Goal: Task Accomplishment & Management: Complete application form

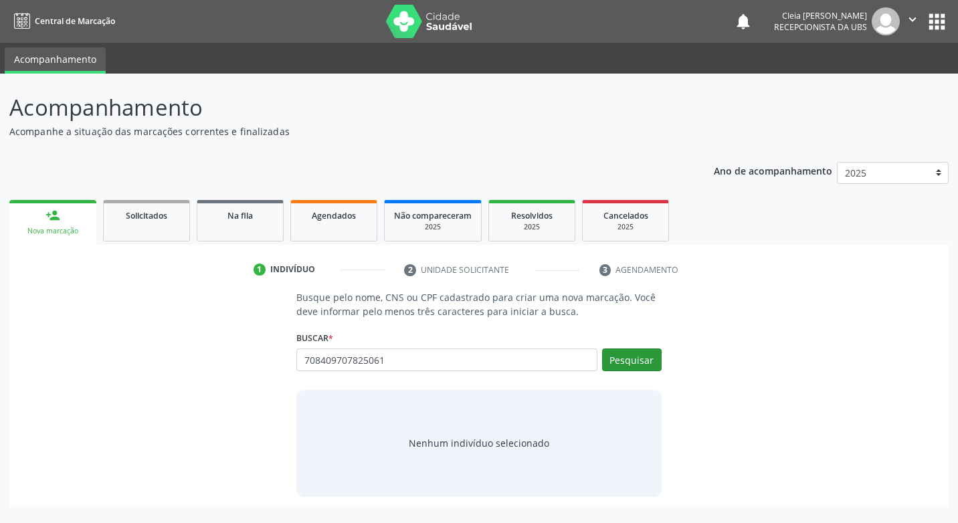
type input "708409707825061"
click at [644, 366] on button "Pesquisar" at bounding box center [632, 360] width 60 height 23
type input "708409707825061"
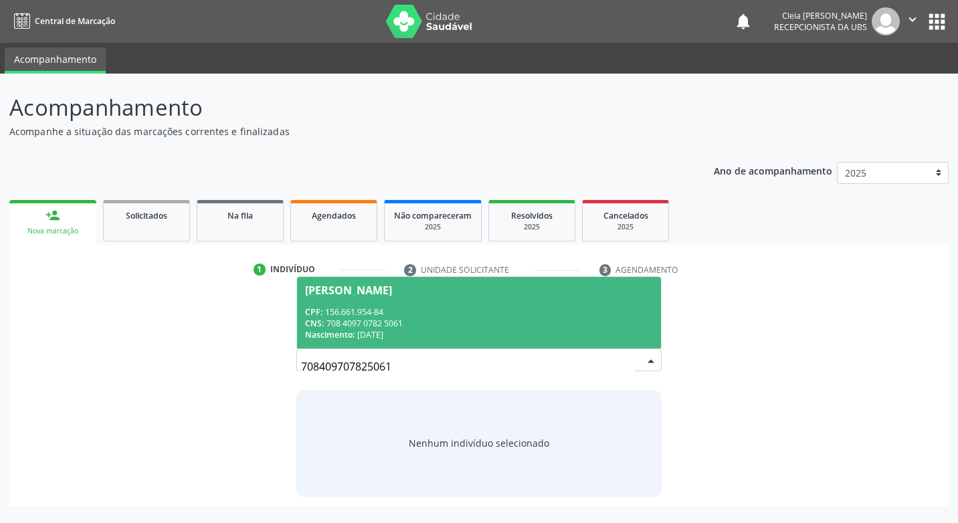
click at [488, 308] on div "CPF: 156.661.954-84" at bounding box center [478, 311] width 347 height 11
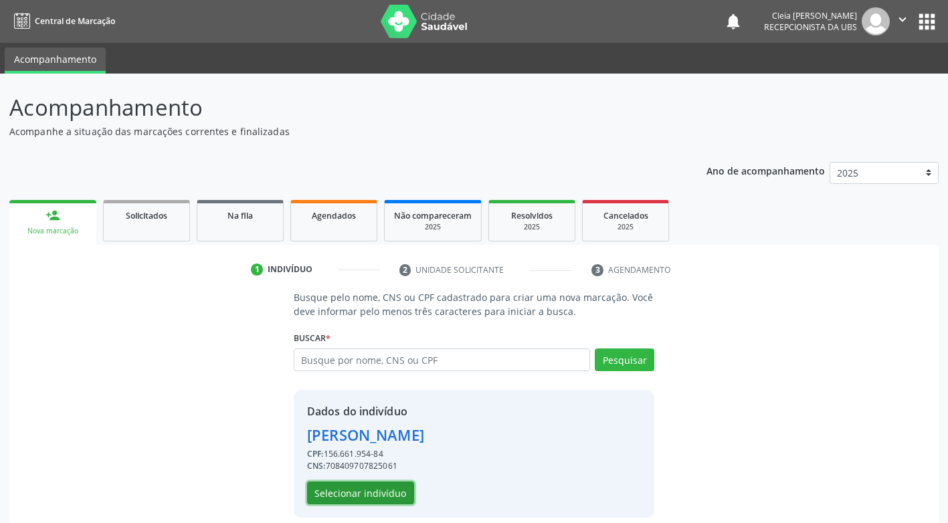
click at [391, 490] on button "Selecionar indivíduo" at bounding box center [360, 493] width 107 height 23
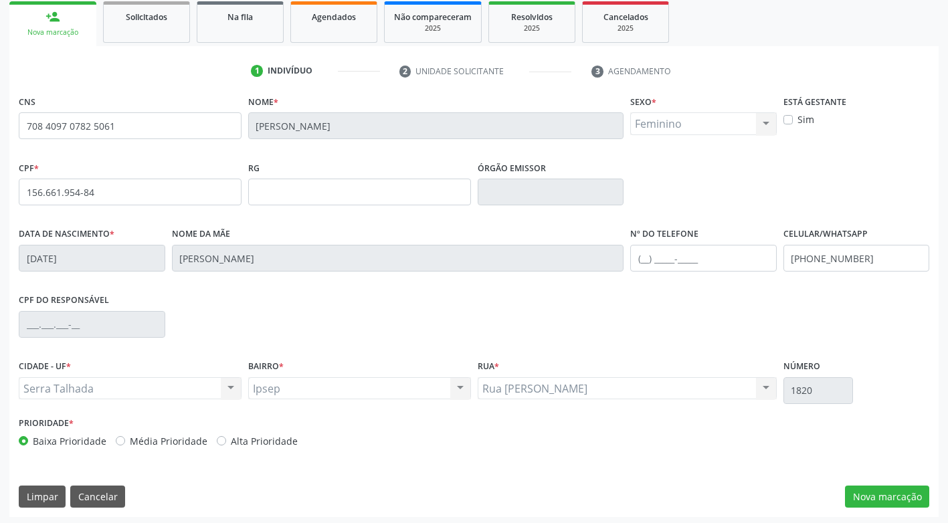
scroll to position [202, 0]
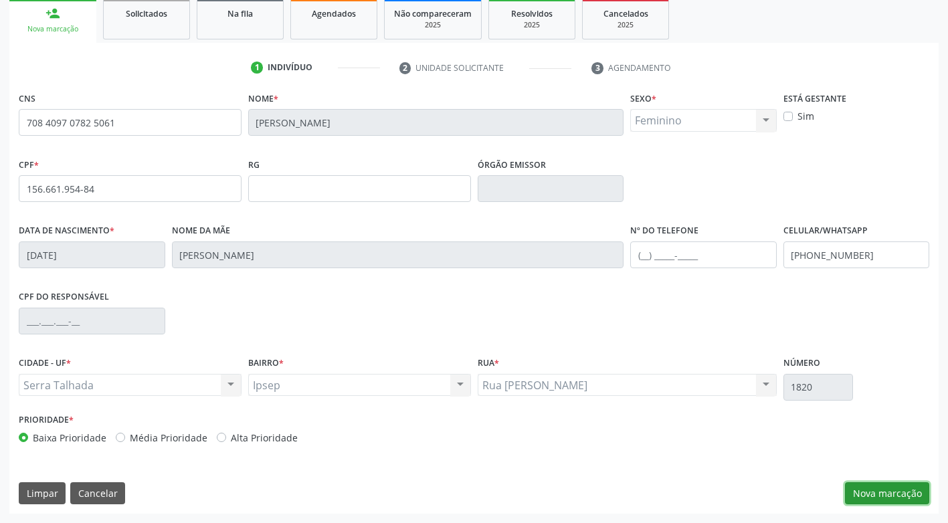
click at [899, 497] on button "Nova marcação" at bounding box center [887, 493] width 84 height 23
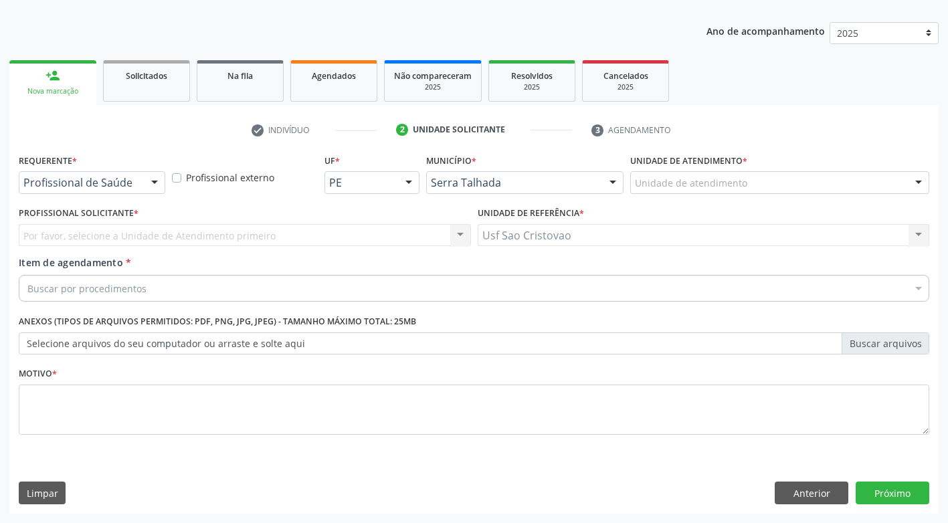
scroll to position [140, 0]
click at [638, 288] on div "Buscar por procedimentos" at bounding box center [474, 288] width 911 height 27
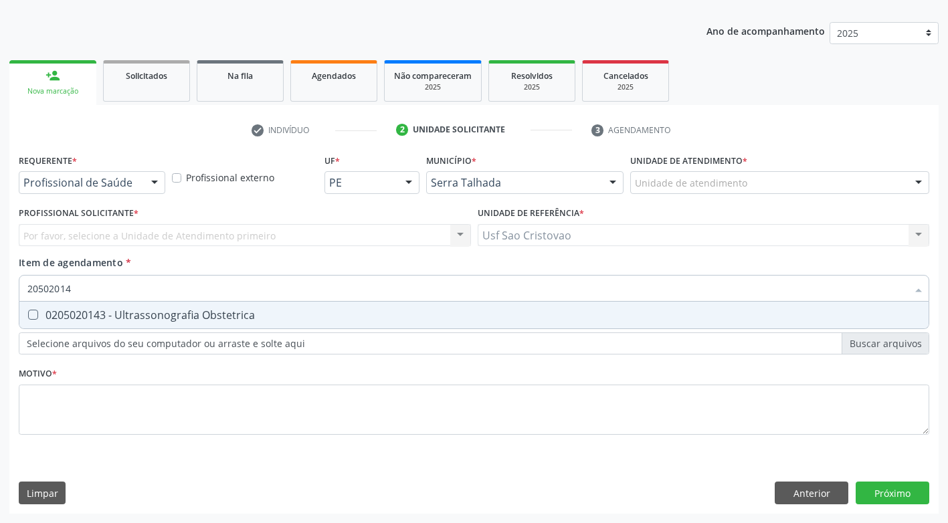
type input "205020143"
click at [34, 316] on Obstetrica at bounding box center [33, 315] width 10 height 10
click at [28, 316] on Obstetrica "checkbox" at bounding box center [23, 314] width 9 height 9
checkbox Obstetrica "true"
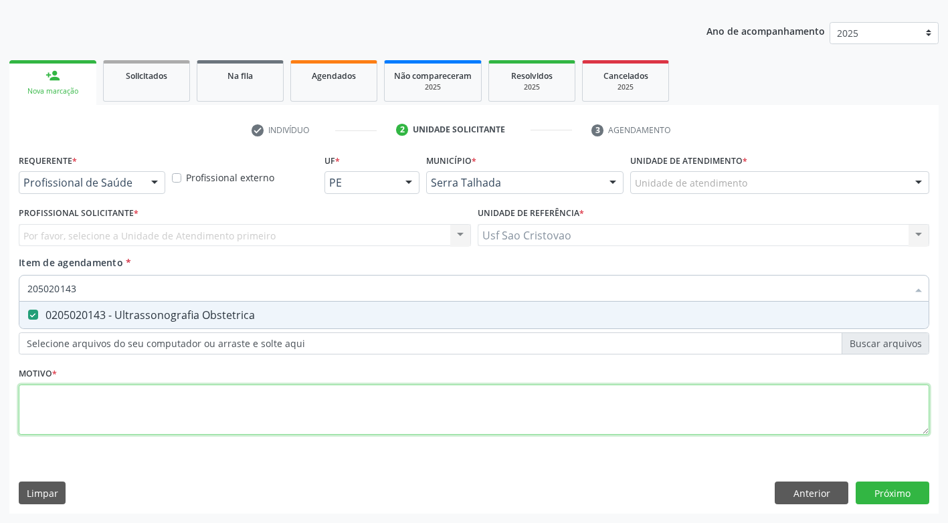
click at [113, 419] on div "Requerente * Profissional de Saúde Profissional de Saúde Paciente Nenhum result…" at bounding box center [474, 302] width 911 height 303
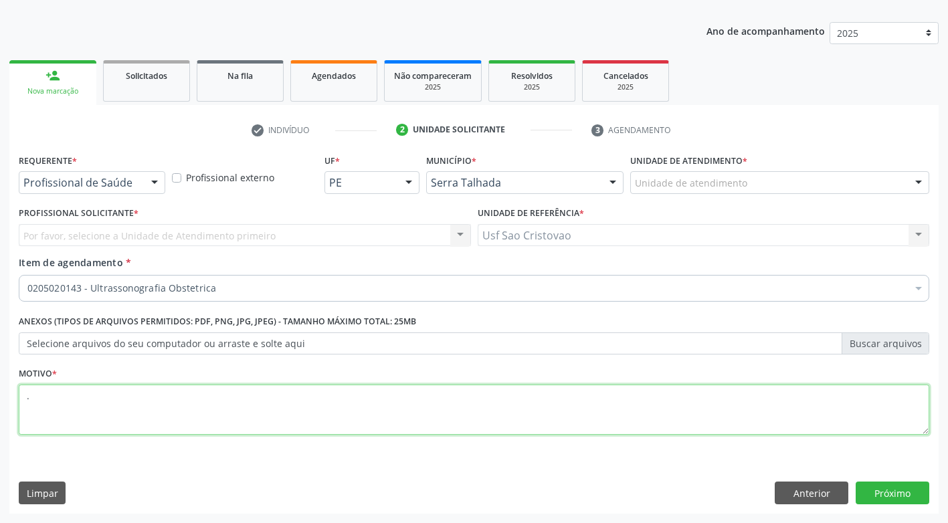
type textarea "."
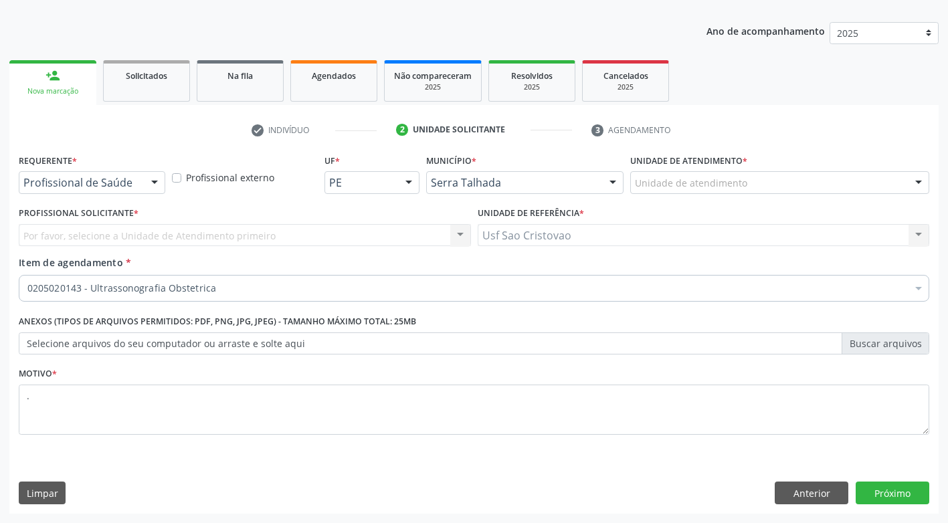
click at [381, 502] on div "Limpar Anterior Próximo" at bounding box center [474, 493] width 911 height 23
click at [885, 495] on button "Próximo" at bounding box center [893, 493] width 74 height 23
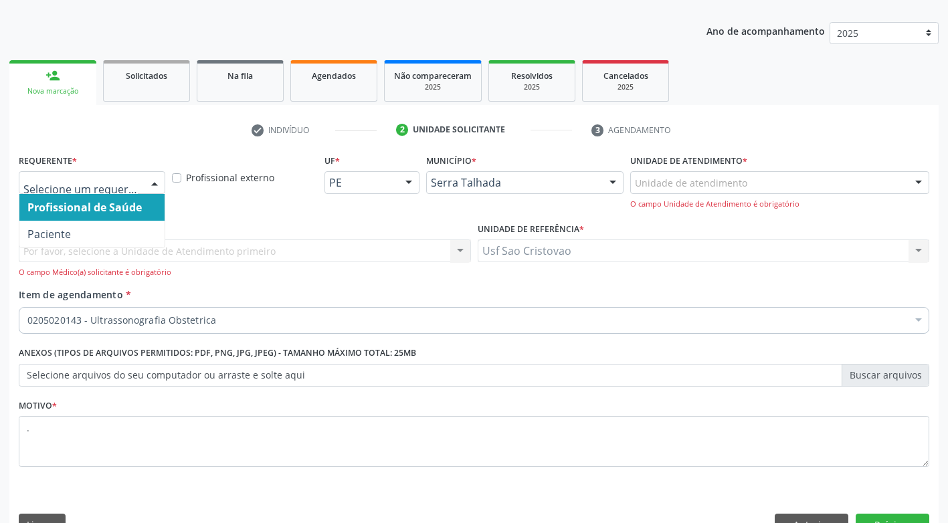
click at [159, 176] on div at bounding box center [155, 183] width 20 height 23
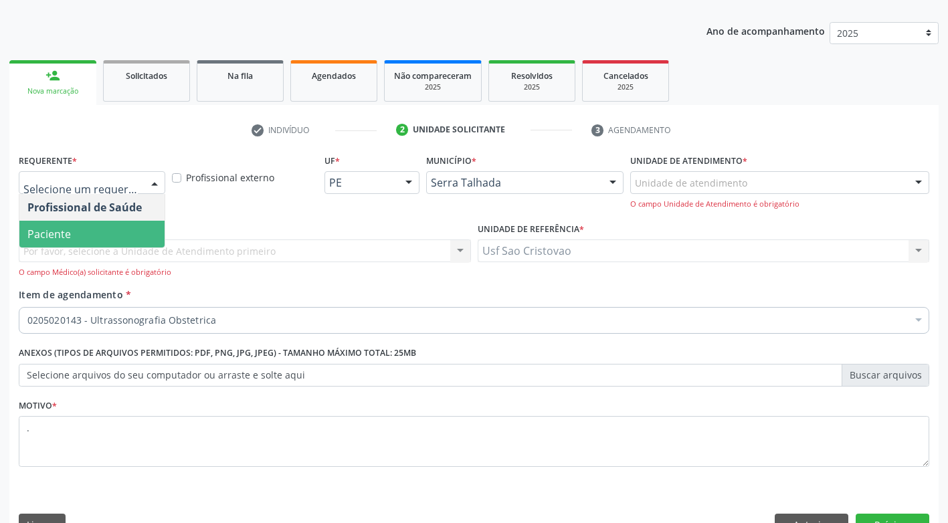
click at [132, 231] on span "Paciente" at bounding box center [91, 234] width 145 height 27
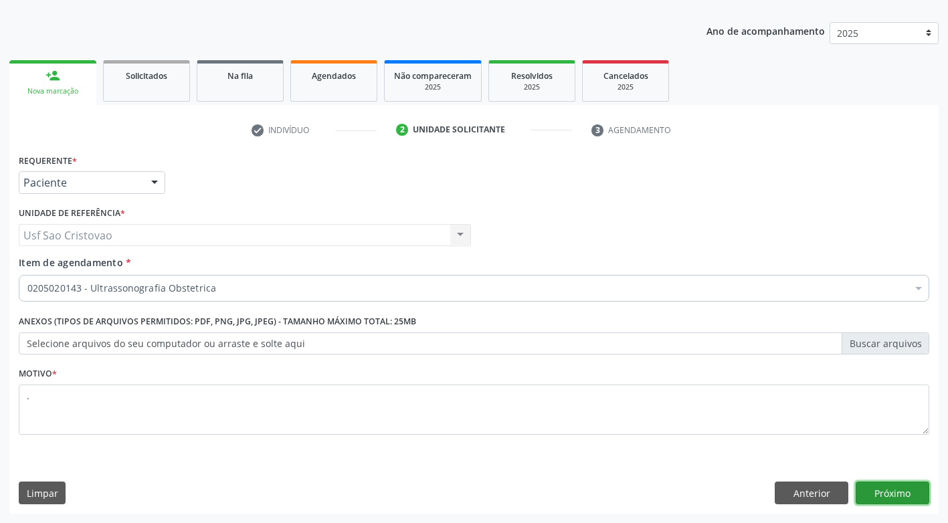
click at [911, 489] on button "Próximo" at bounding box center [893, 493] width 74 height 23
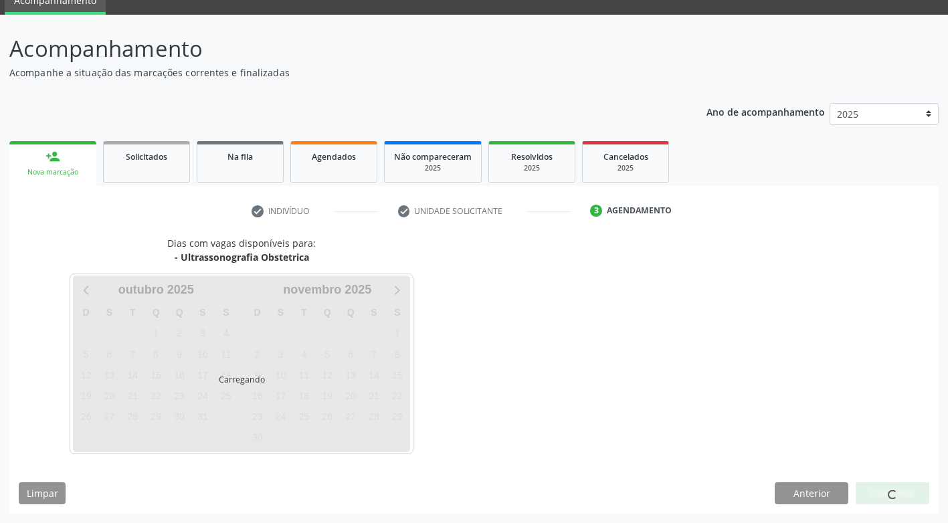
scroll to position [59, 0]
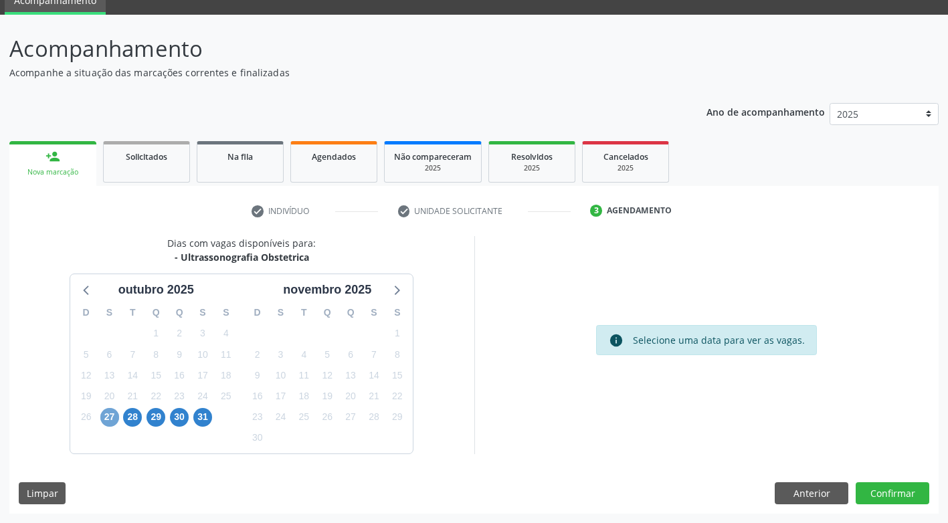
click at [110, 415] on span "27" at bounding box center [109, 417] width 19 height 19
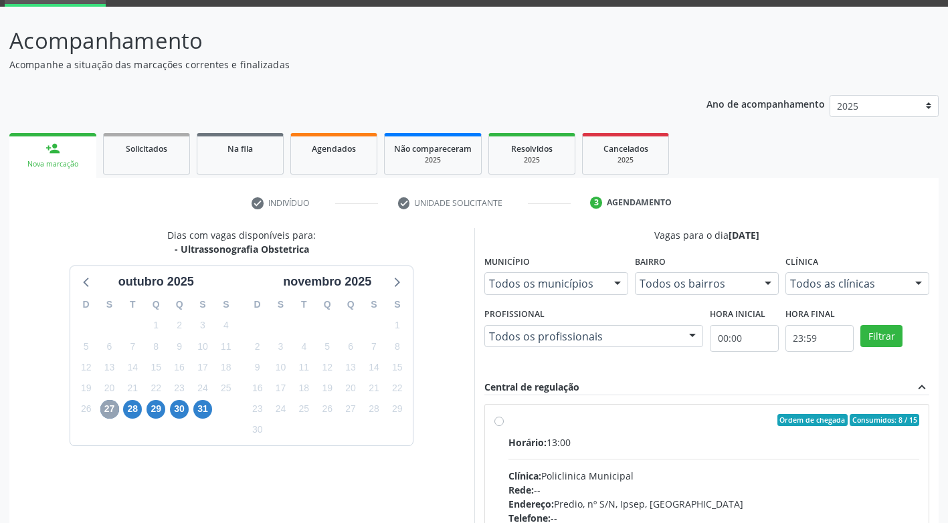
scroll to position [0, 0]
click at [509, 422] on label "Ordem de chegada Consumidos: 8 / 15 Horário: 13:00 Clínica: Policlinica Municip…" at bounding box center [715, 517] width 412 height 205
click at [498, 422] on input "Ordem de chegada Consumidos: 8 / 15 Horário: 13:00 Clínica: Policlinica Municip…" at bounding box center [499, 421] width 9 height 12
radio input "true"
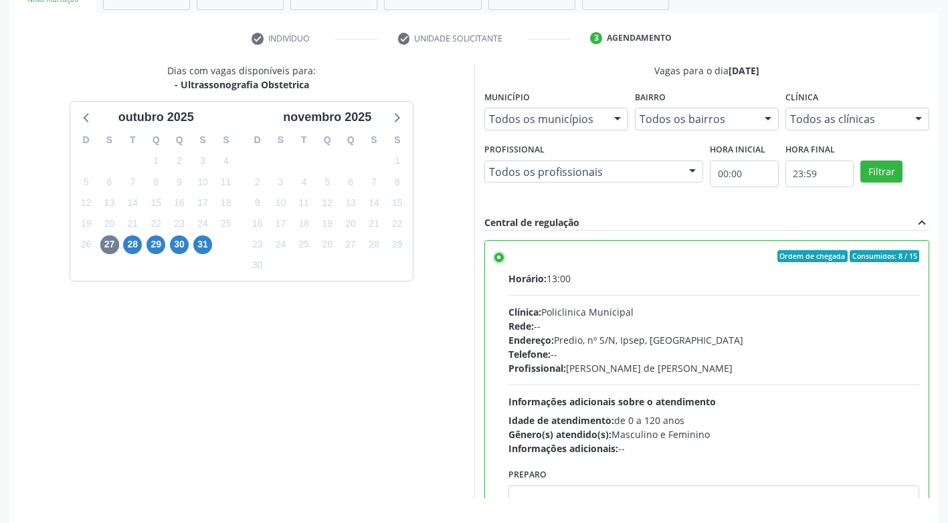
scroll to position [276, 0]
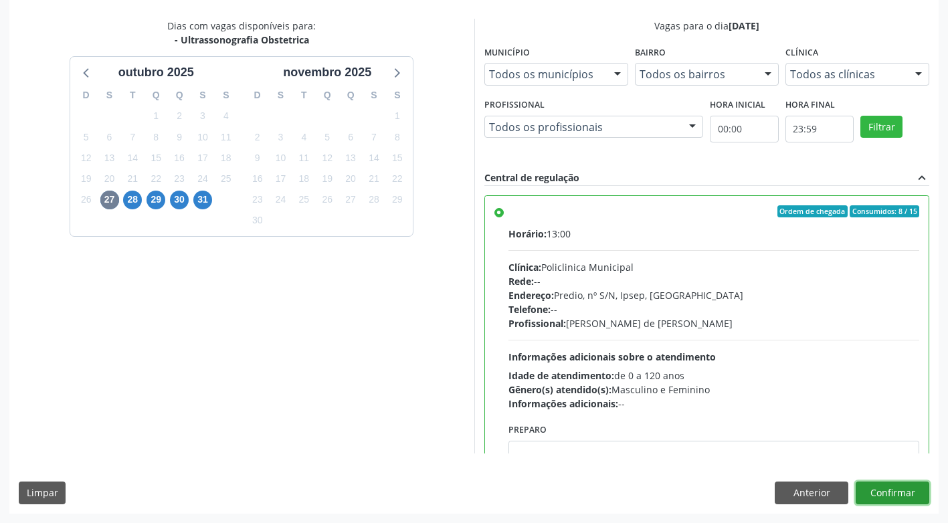
click at [916, 494] on button "Confirmar" at bounding box center [893, 493] width 74 height 23
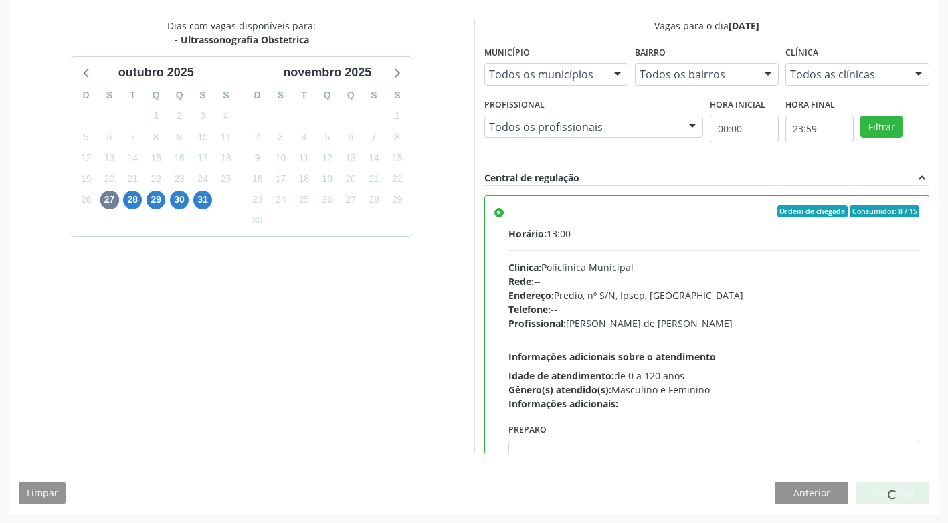
scroll to position [0, 0]
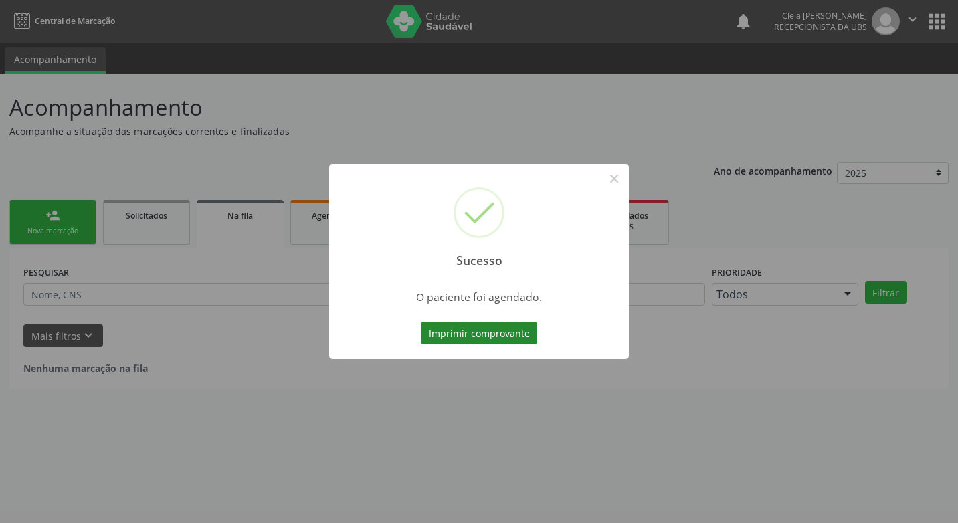
click at [505, 335] on button "Imprimir comprovante" at bounding box center [479, 333] width 116 height 23
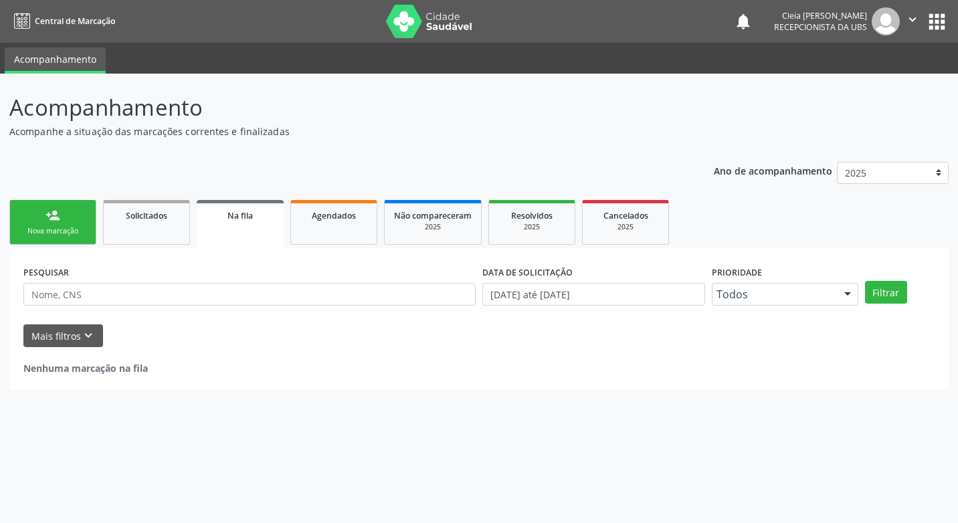
click at [37, 218] on link "person_add Nova marcação" at bounding box center [52, 222] width 87 height 45
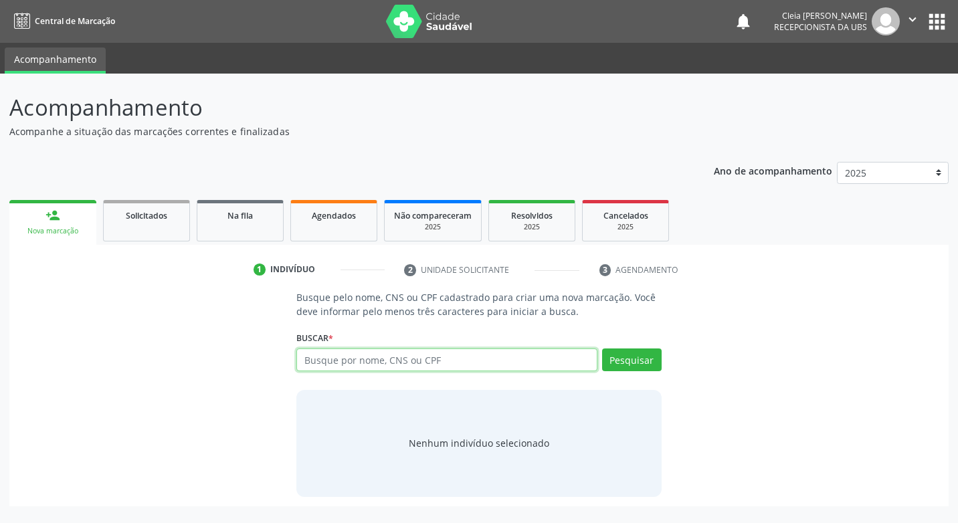
click at [507, 359] on input "text" at bounding box center [446, 360] width 300 height 23
type input "700108800622090"
click at [652, 358] on button "Pesquisar" at bounding box center [632, 360] width 60 height 23
type input "700108800622090"
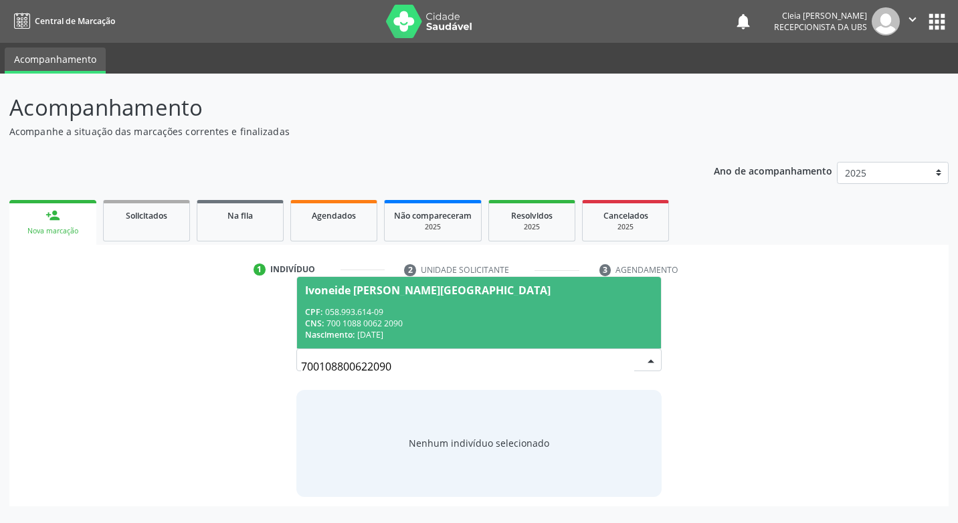
click at [520, 302] on span "Ivoneide [PERSON_NAME][GEOGRAPHIC_DATA] CPF: 058.993.614-09 CNS: 700 1088 0062 …" at bounding box center [478, 313] width 363 height 72
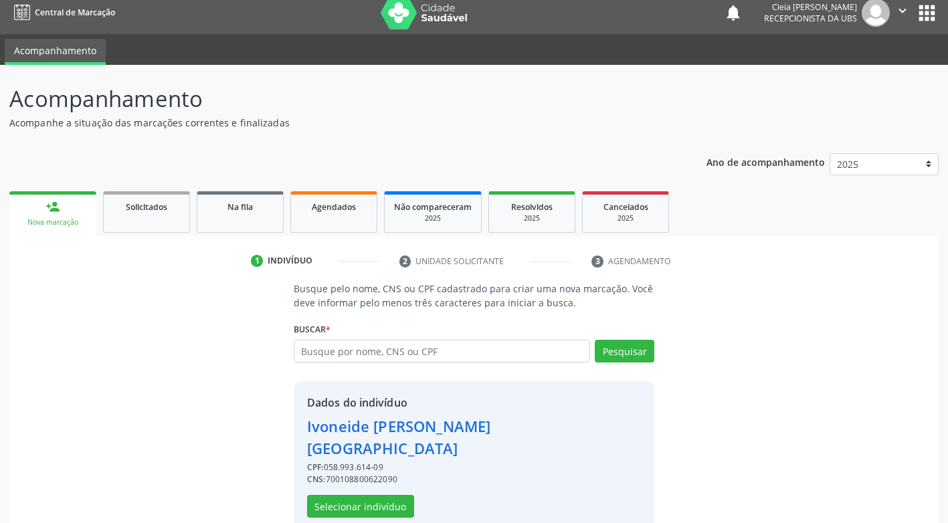
scroll to position [13, 0]
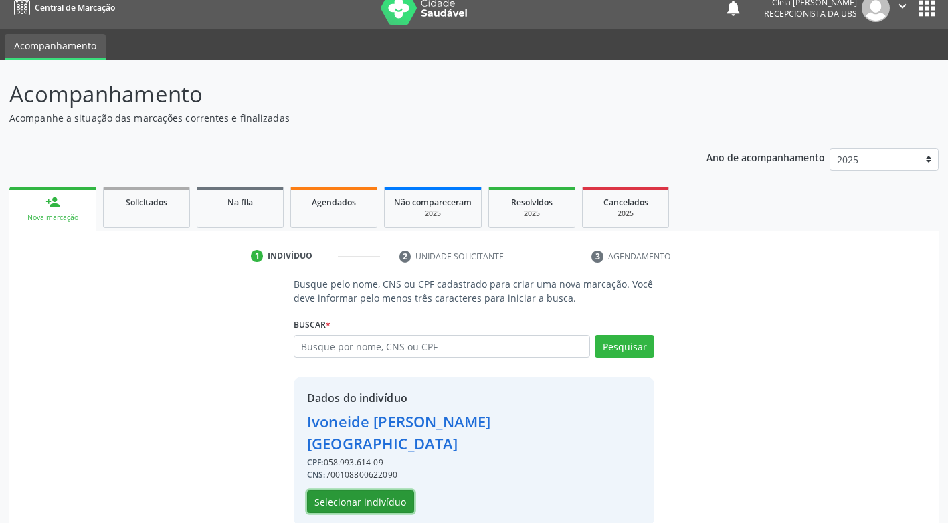
click at [383, 490] on button "Selecionar indivíduo" at bounding box center [360, 501] width 107 height 23
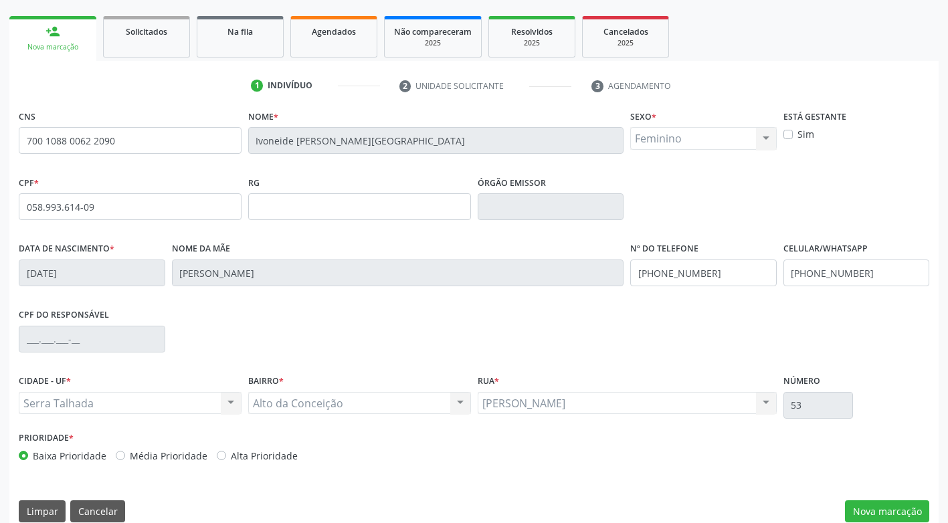
scroll to position [202, 0]
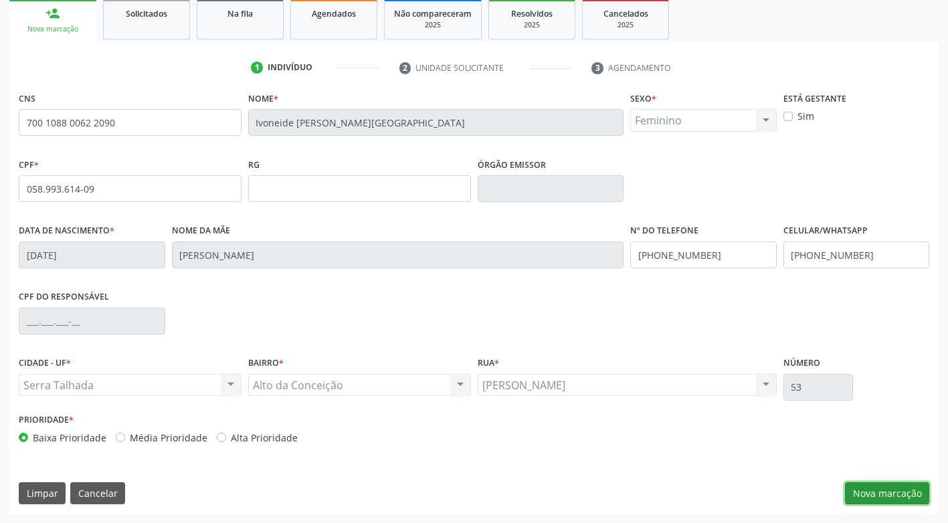
click at [884, 497] on button "Nova marcação" at bounding box center [887, 493] width 84 height 23
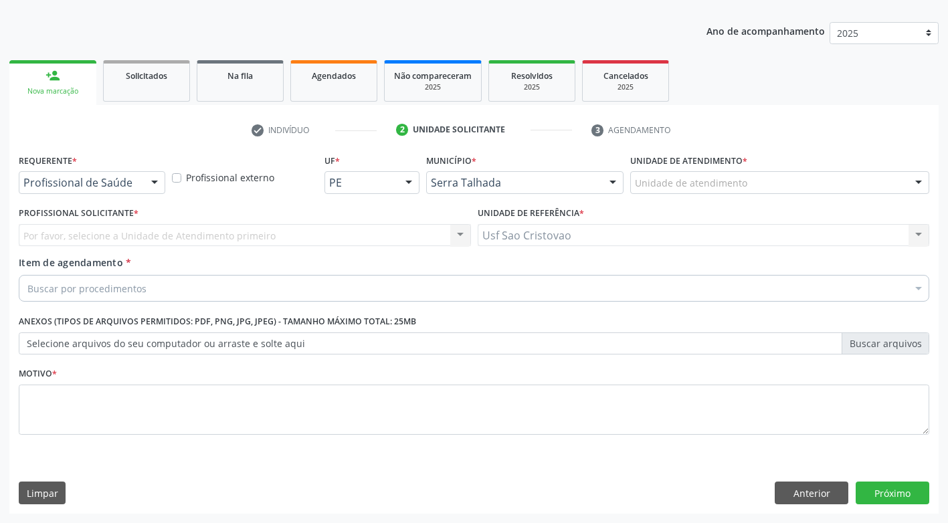
scroll to position [140, 0]
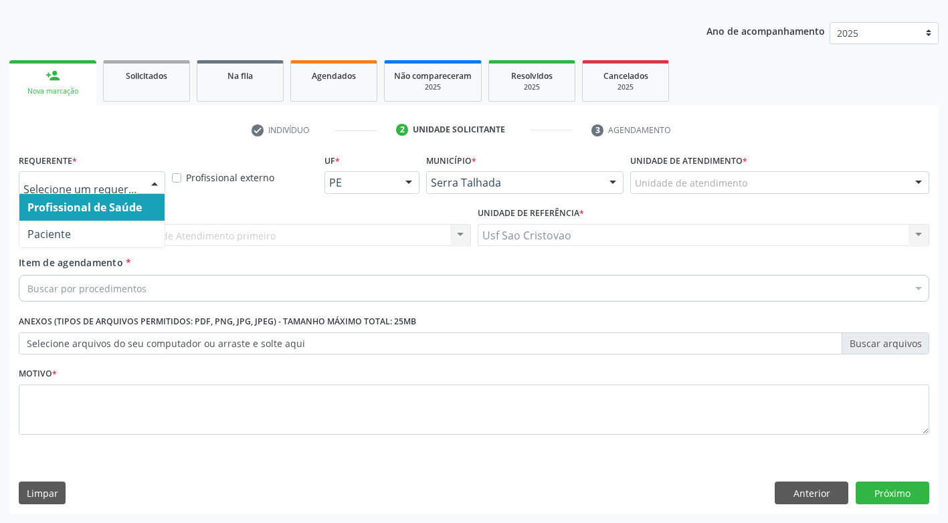
click at [156, 178] on div at bounding box center [155, 183] width 20 height 23
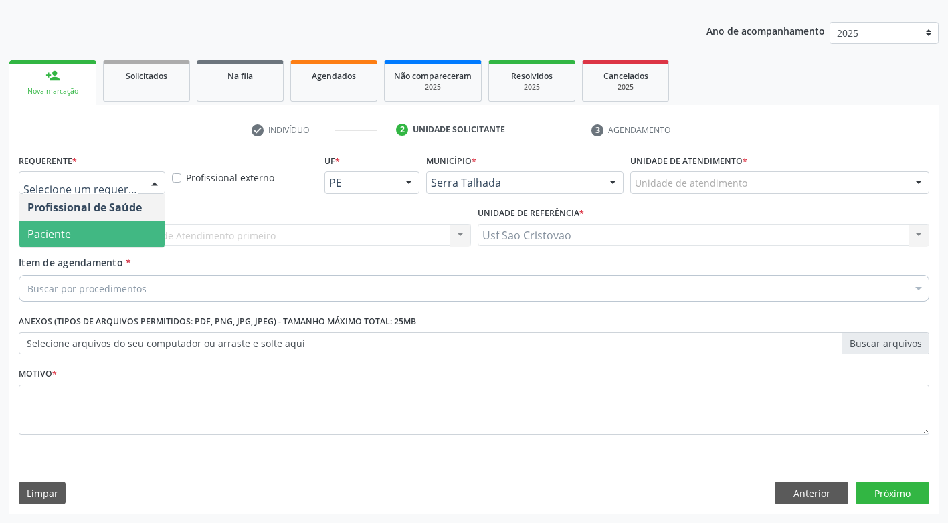
click at [139, 240] on span "Paciente" at bounding box center [91, 234] width 145 height 27
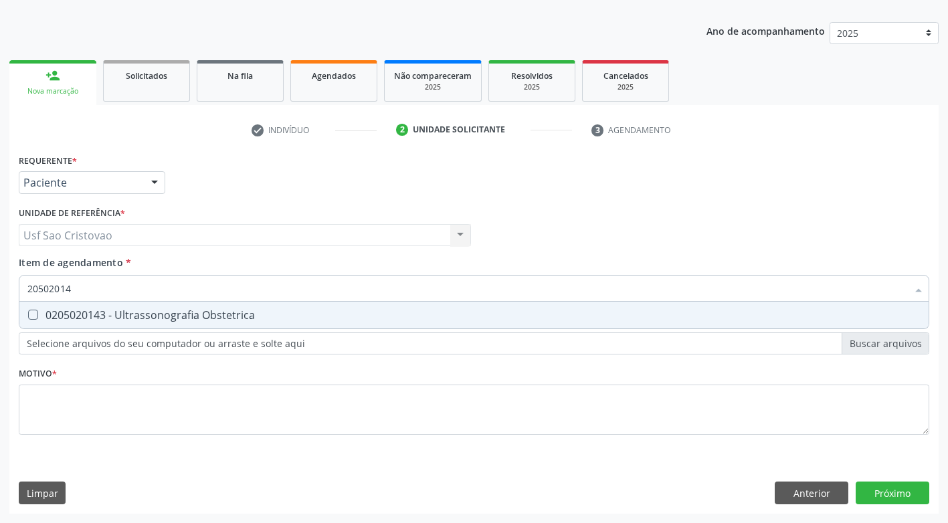
type input "205020143"
click at [33, 315] on Obstetrica at bounding box center [33, 315] width 10 height 10
click at [28, 315] on Obstetrica "checkbox" at bounding box center [23, 314] width 9 height 9
checkbox Obstetrica "true"
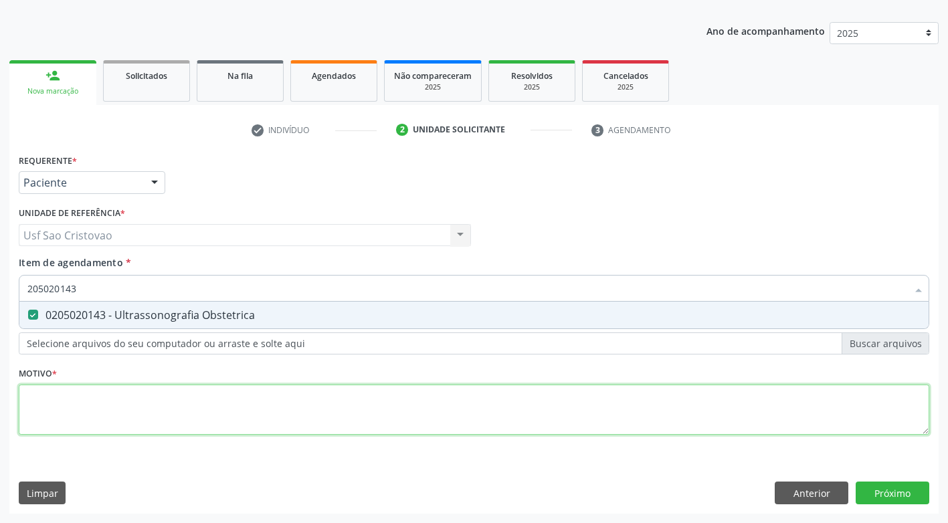
click at [76, 416] on div "Requerente * Paciente Profissional de Saúde Paciente Nenhum resultado encontrad…" at bounding box center [474, 302] width 911 height 303
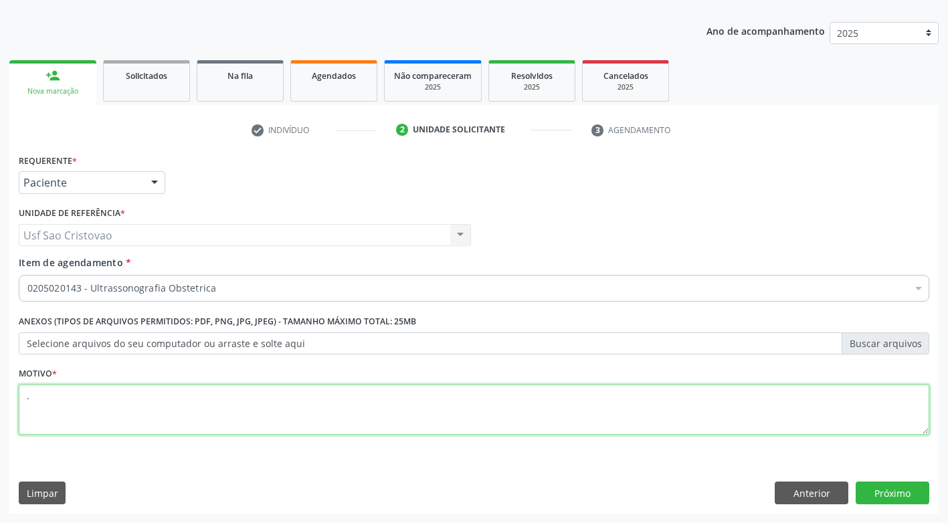
type textarea "."
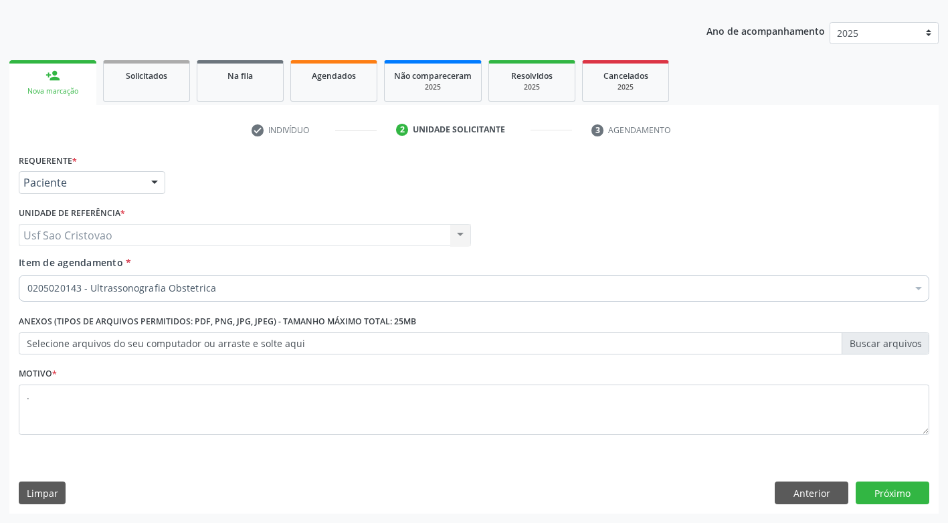
click at [662, 487] on div "Limpar Anterior Próximo" at bounding box center [474, 493] width 911 height 23
click at [879, 486] on button "Próximo" at bounding box center [893, 493] width 74 height 23
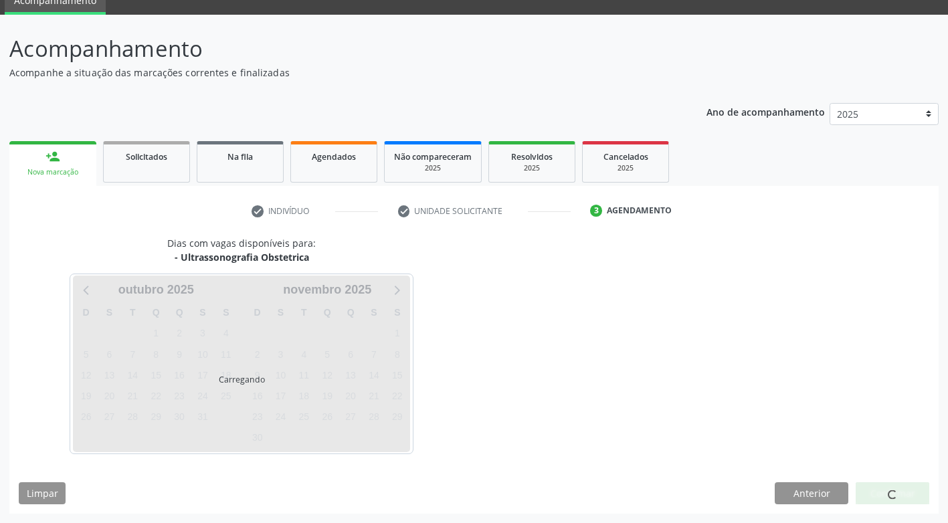
scroll to position [59, 0]
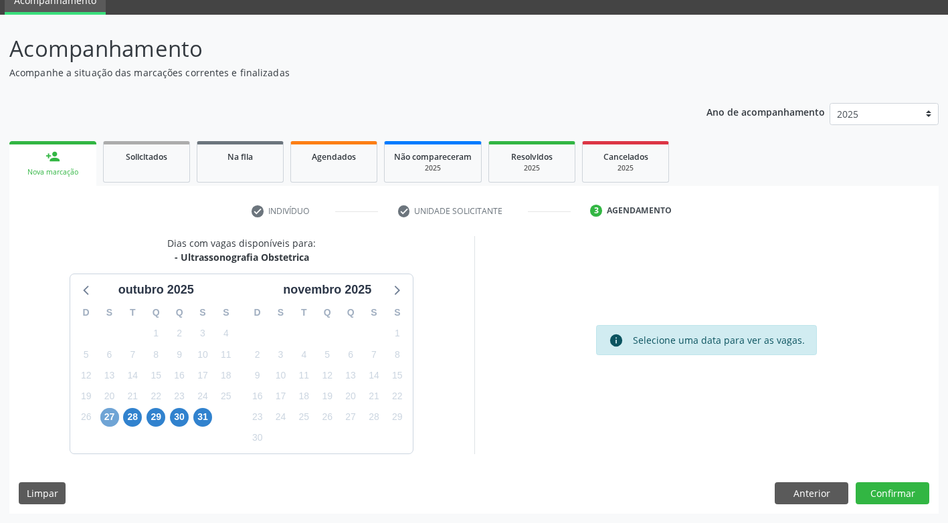
click at [108, 420] on span "27" at bounding box center [109, 417] width 19 height 19
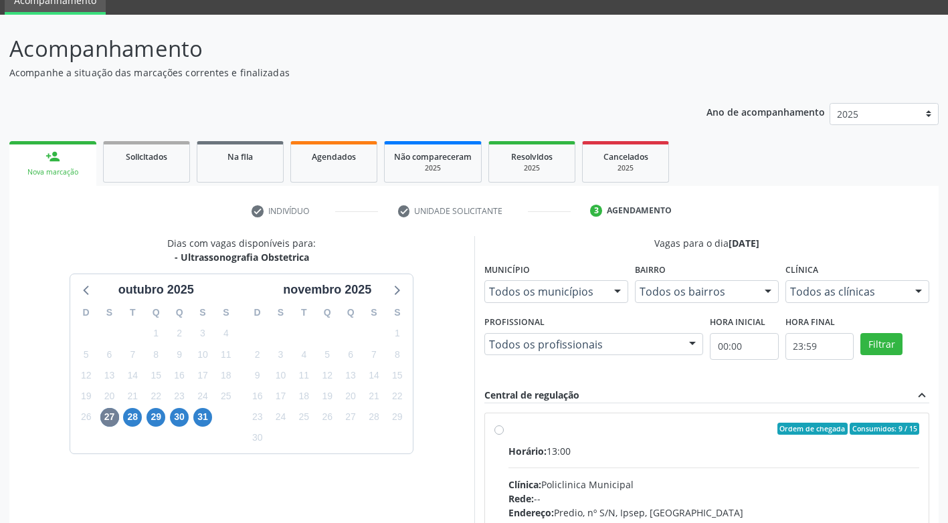
click at [509, 427] on label "Ordem de chegada Consumidos: 9 / 15 Horário: 13:00 Clínica: Policlinica Municip…" at bounding box center [715, 525] width 412 height 205
click at [497, 427] on input "Ordem de chegada Consumidos: 9 / 15 Horário: 13:00 Clínica: Policlinica Municip…" at bounding box center [499, 429] width 9 height 12
radio input "true"
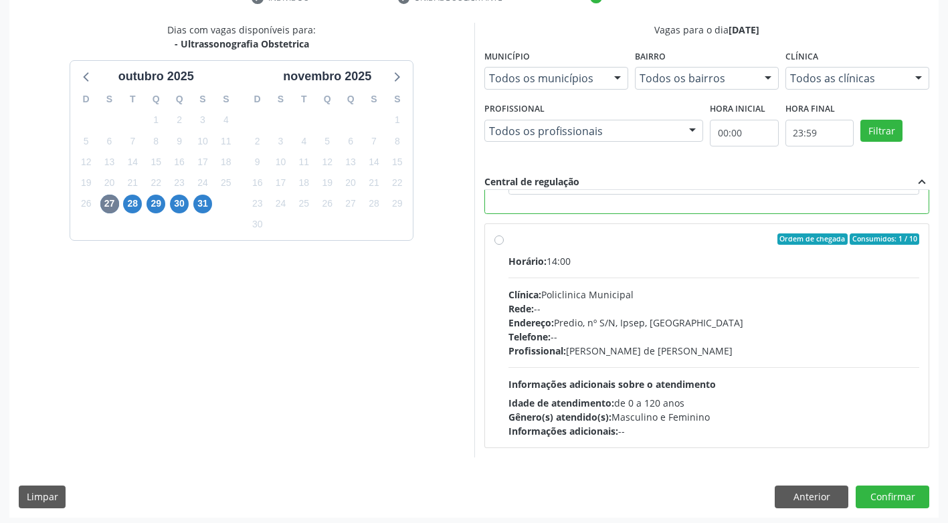
scroll to position [276, 0]
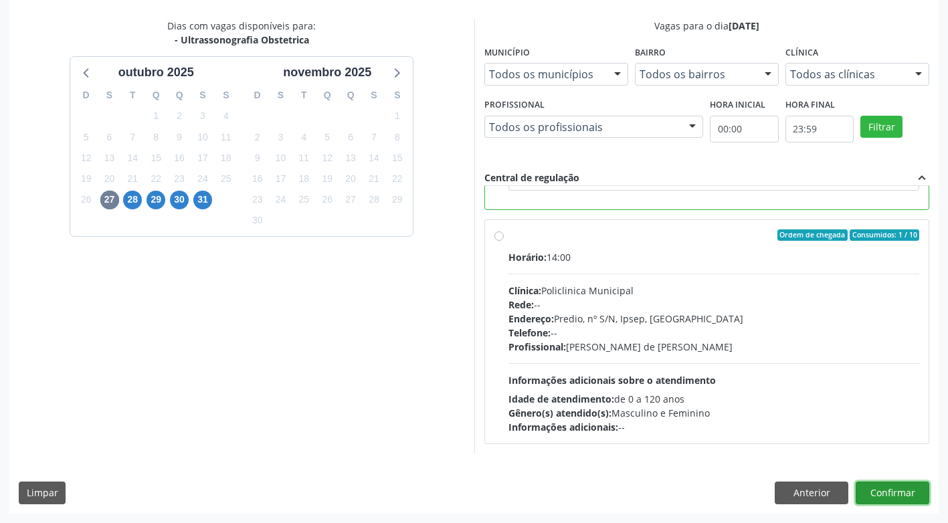
click at [923, 489] on button "Confirmar" at bounding box center [893, 493] width 74 height 23
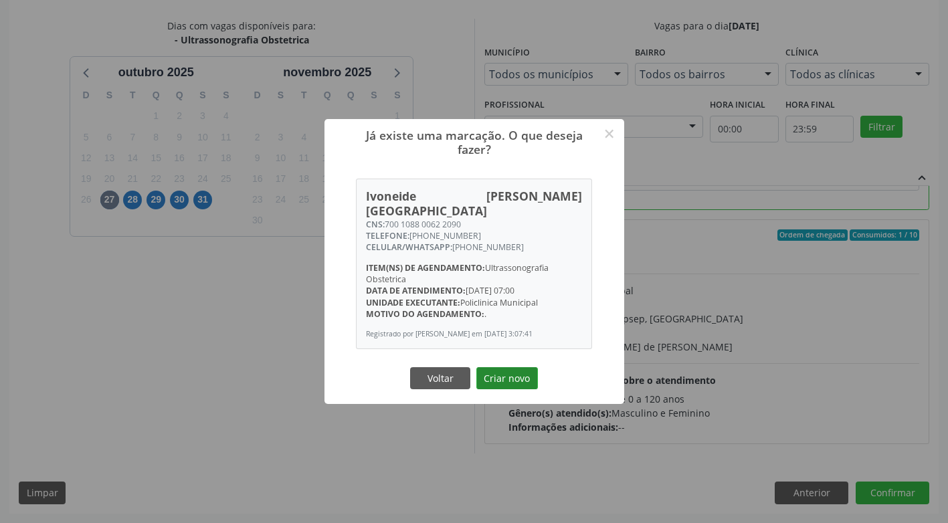
click at [520, 375] on button "Criar novo" at bounding box center [507, 378] width 62 height 23
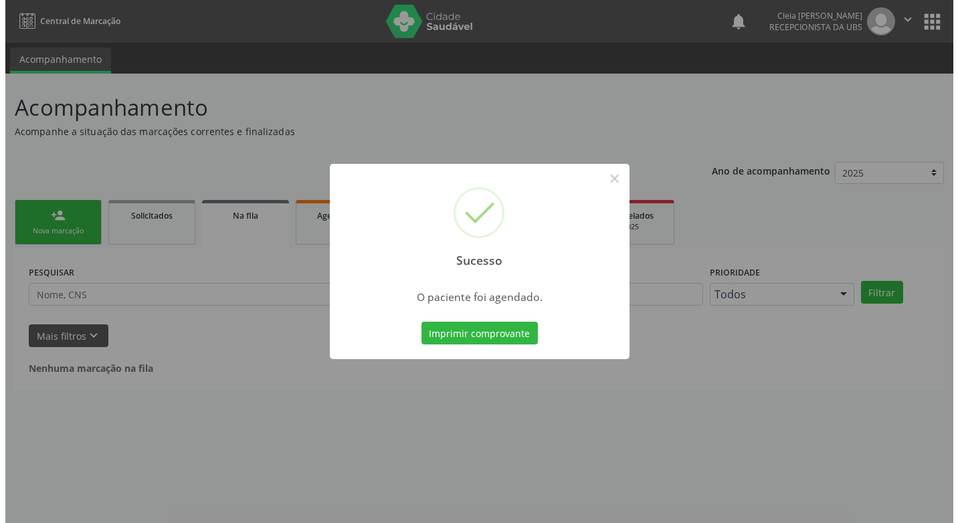
scroll to position [0, 0]
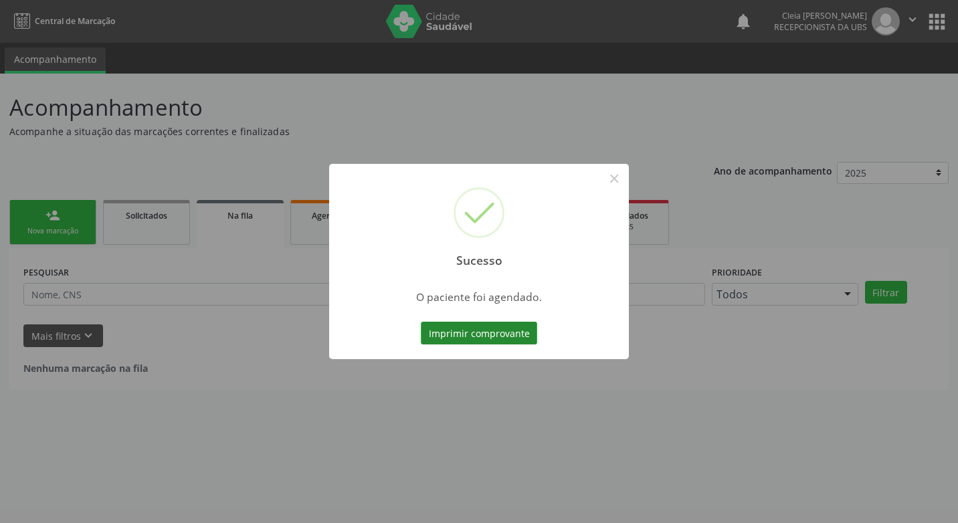
click at [510, 338] on button "Imprimir comprovante" at bounding box center [479, 333] width 116 height 23
